Goal: Go to known website: Go to known website

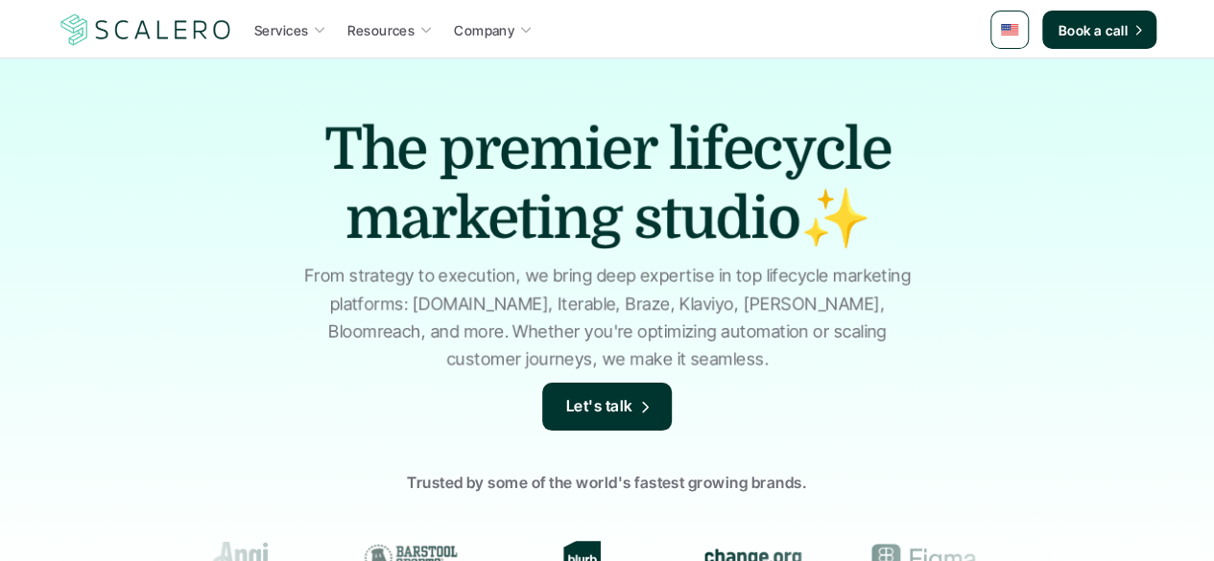
click at [280, 27] on p "Services" at bounding box center [281, 30] width 54 height 20
click at [398, 28] on p "Resources" at bounding box center [380, 30] width 67 height 20
click at [294, 20] on p "Services" at bounding box center [281, 30] width 54 height 20
click at [289, 30] on p "Services" at bounding box center [281, 30] width 54 height 20
click at [301, 28] on p "Services" at bounding box center [281, 30] width 54 height 20
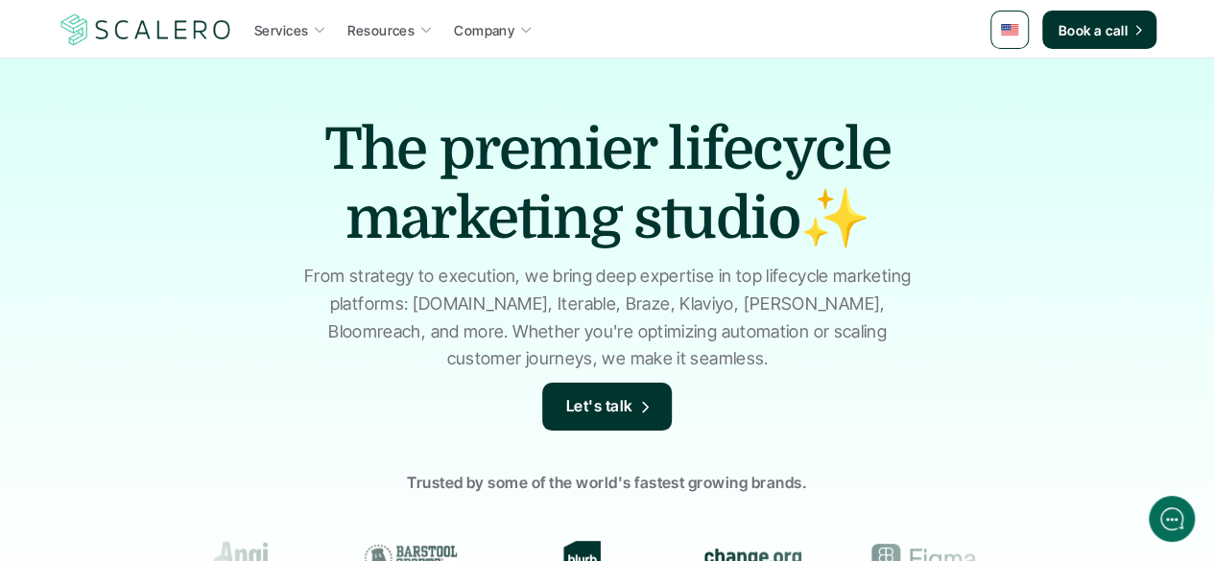
click at [319, 32] on icon at bounding box center [320, 31] width 10 height 6
click at [496, 188] on h1 "The premier lifecycle marketing studio✨" at bounding box center [608, 184] width 672 height 138
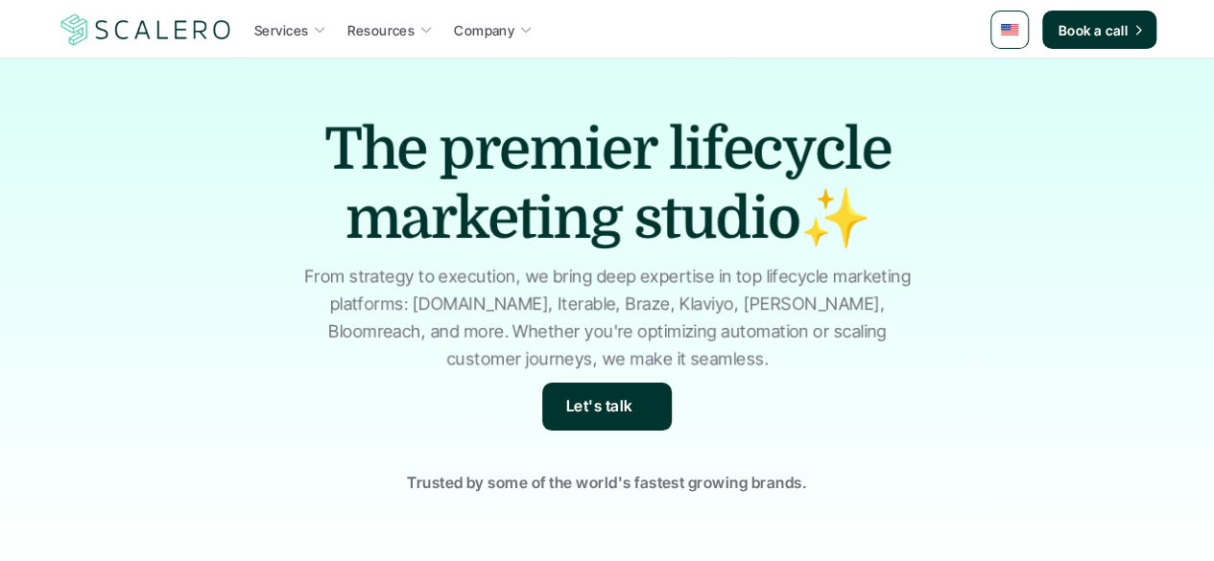
click at [319, 33] on icon at bounding box center [319, 29] width 13 height 13
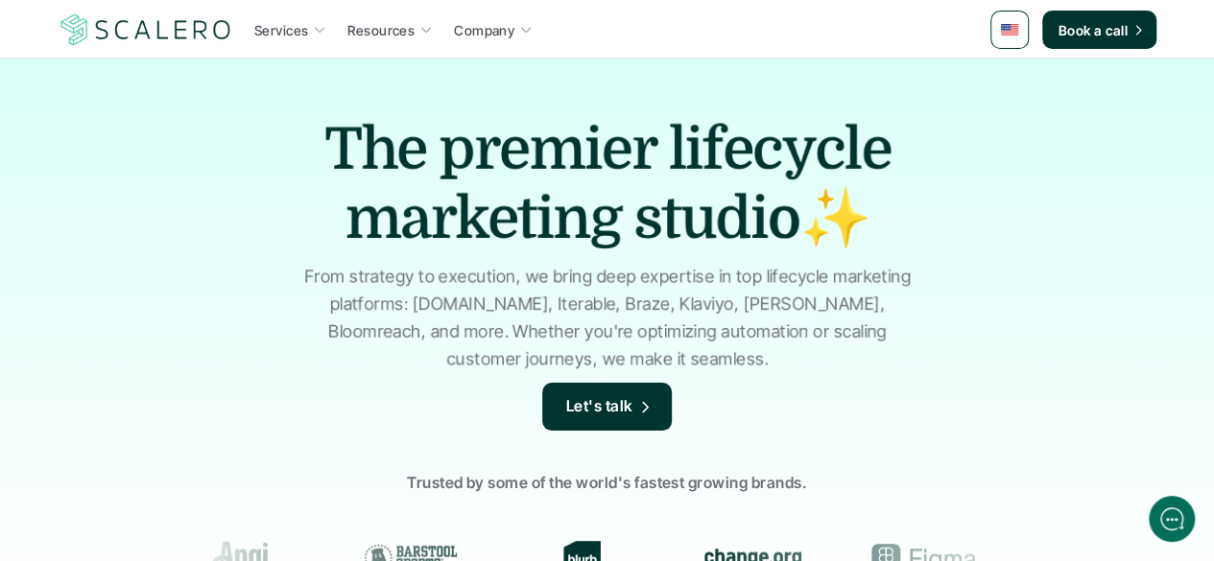
click at [272, 30] on p "Services" at bounding box center [281, 30] width 54 height 20
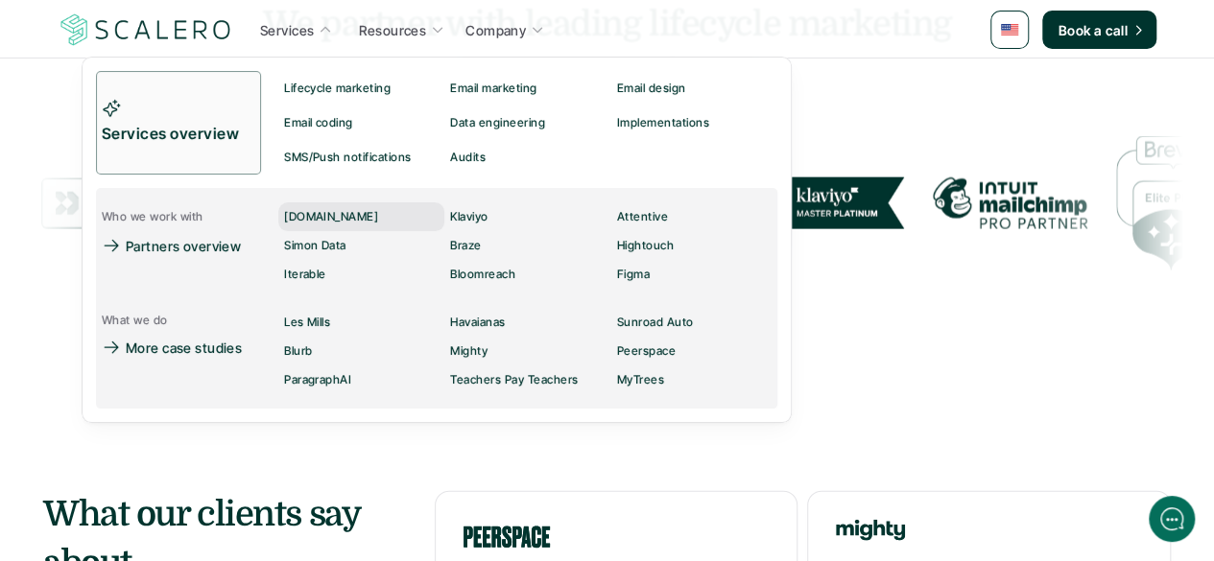
scroll to position [2022, 0]
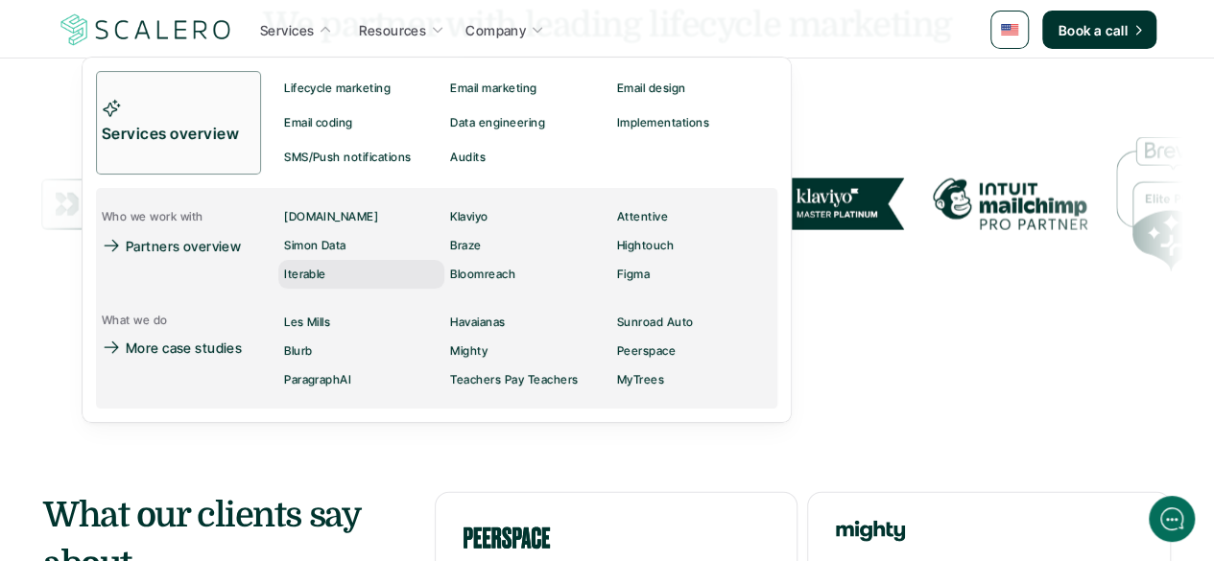
click at [325, 278] on p "Iterable" at bounding box center [305, 274] width 42 height 13
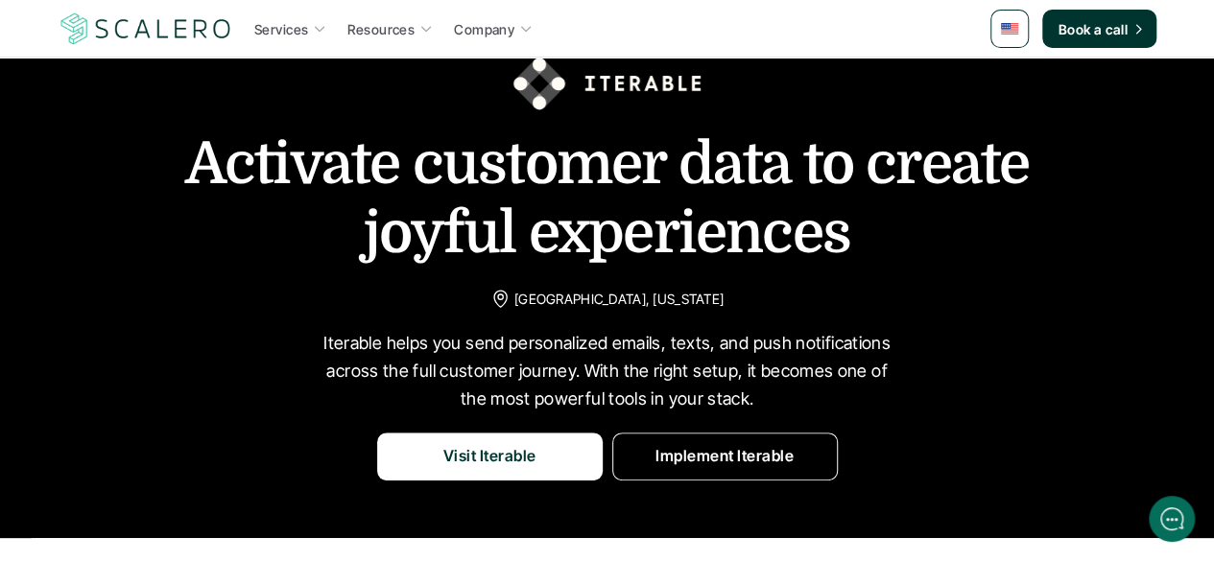
scroll to position [59, 0]
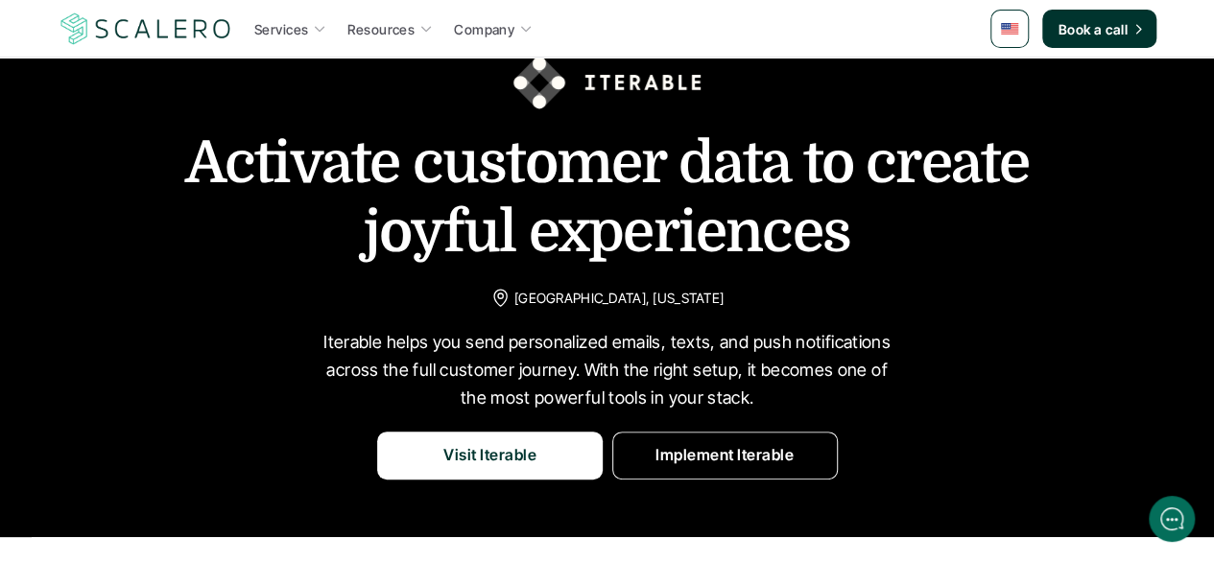
click at [510, 451] on p "Visit Iterable" at bounding box center [489, 455] width 93 height 25
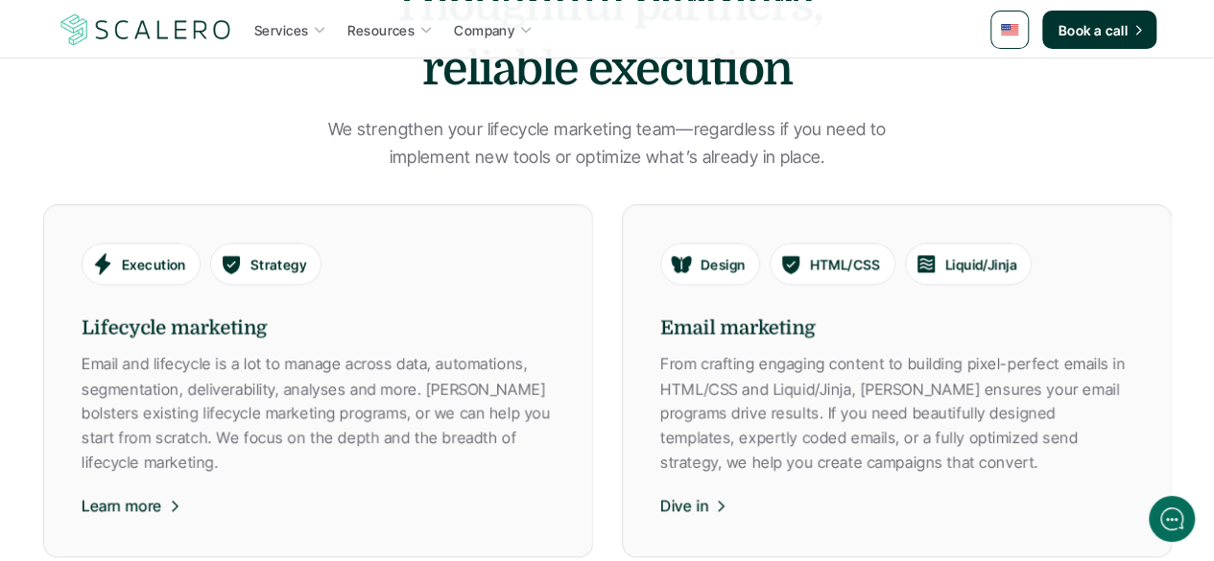
scroll to position [778, 0]
